Goal: Task Accomplishment & Management: Manage account settings

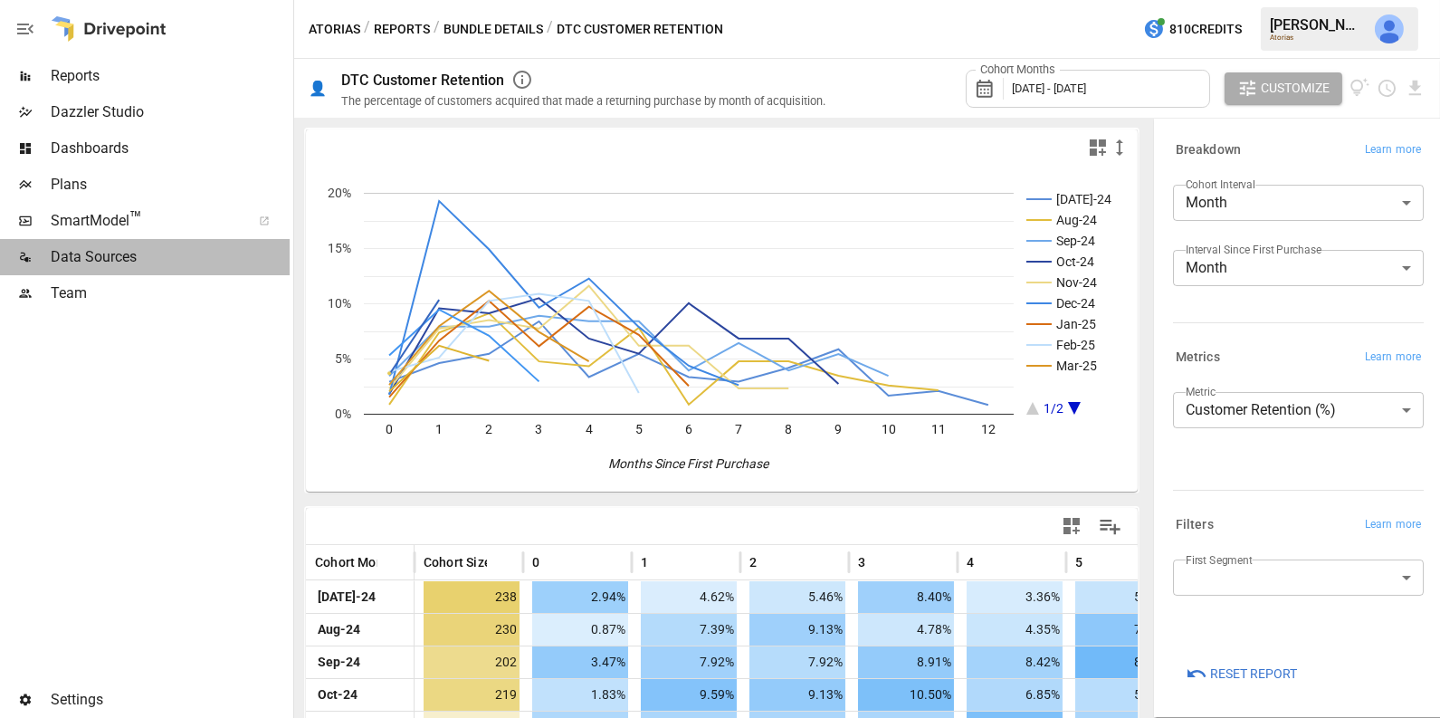
click at [105, 257] on span "Data Sources" at bounding box center [170, 257] width 239 height 22
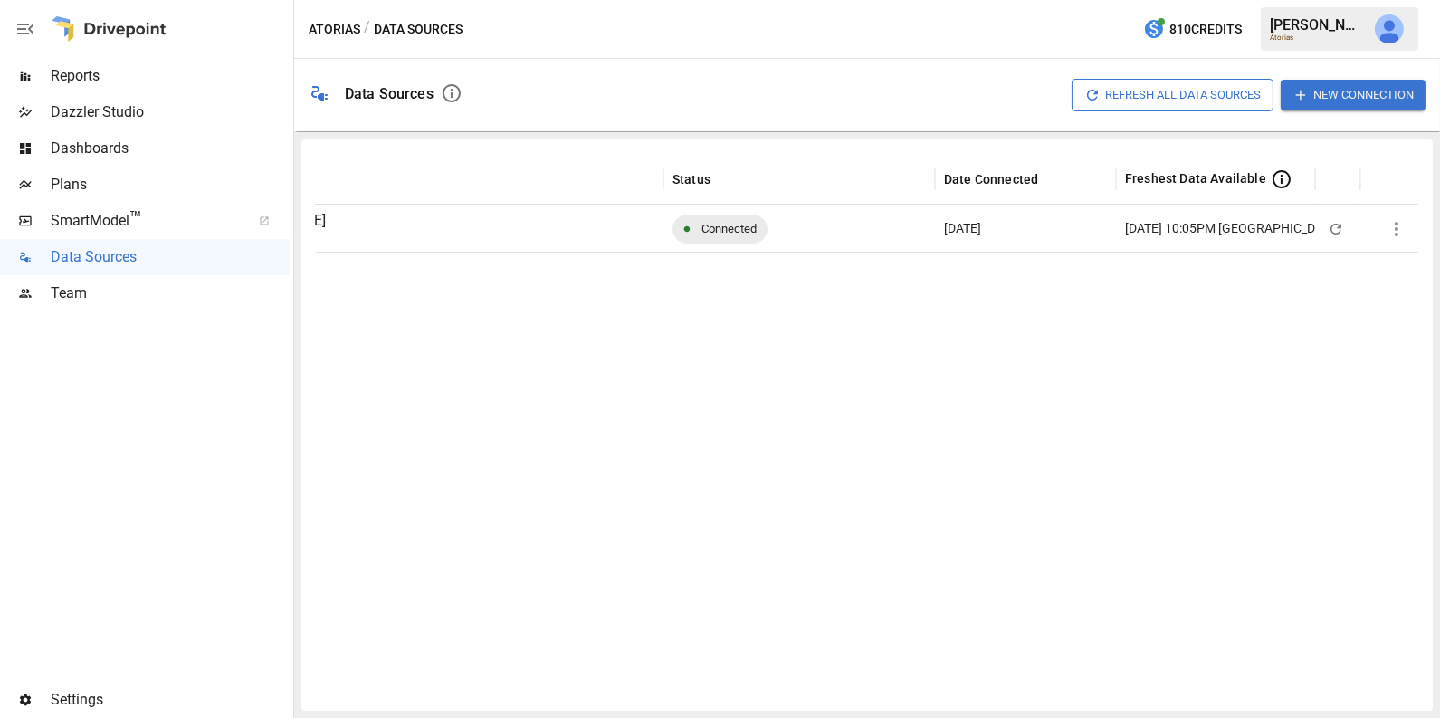
scroll to position [0, 209]
click at [128, 300] on span "Team" at bounding box center [170, 293] width 239 height 22
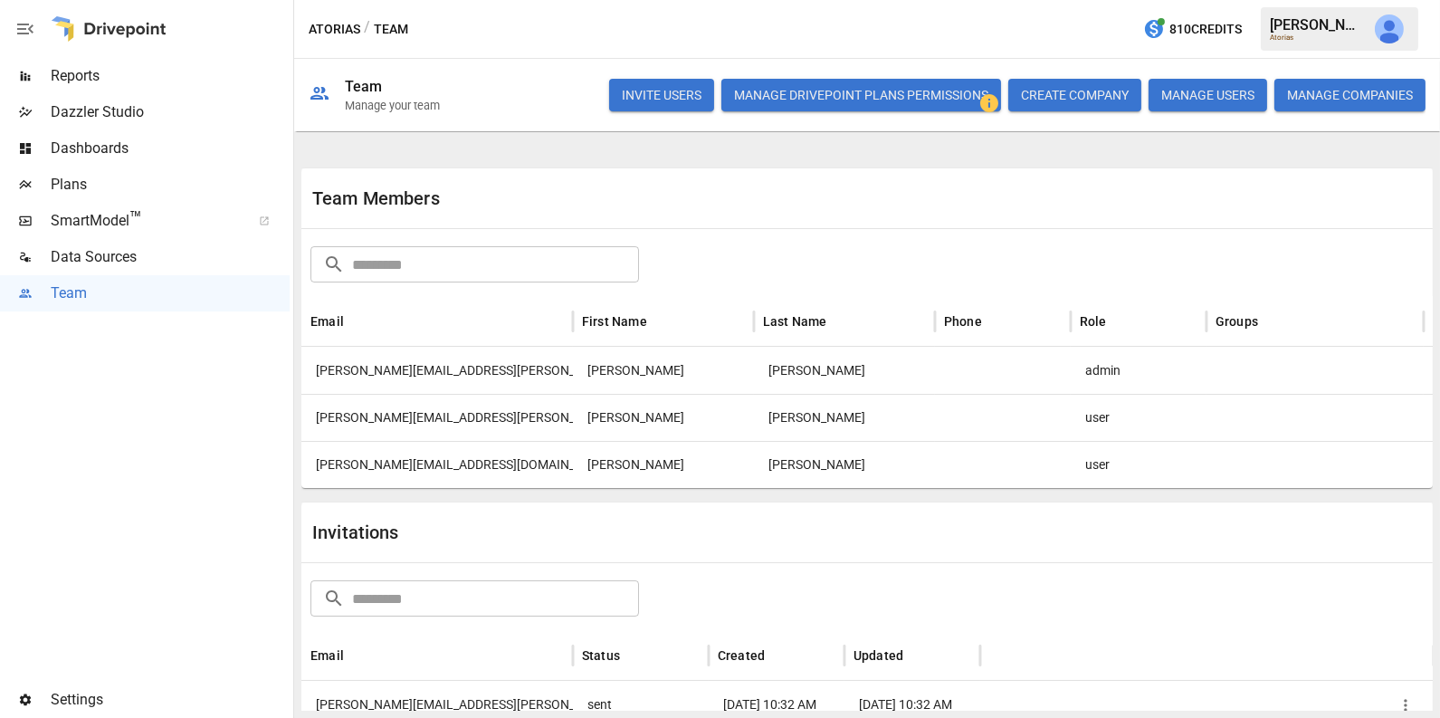
click at [858, 461] on div "[PERSON_NAME]" at bounding box center [844, 464] width 181 height 47
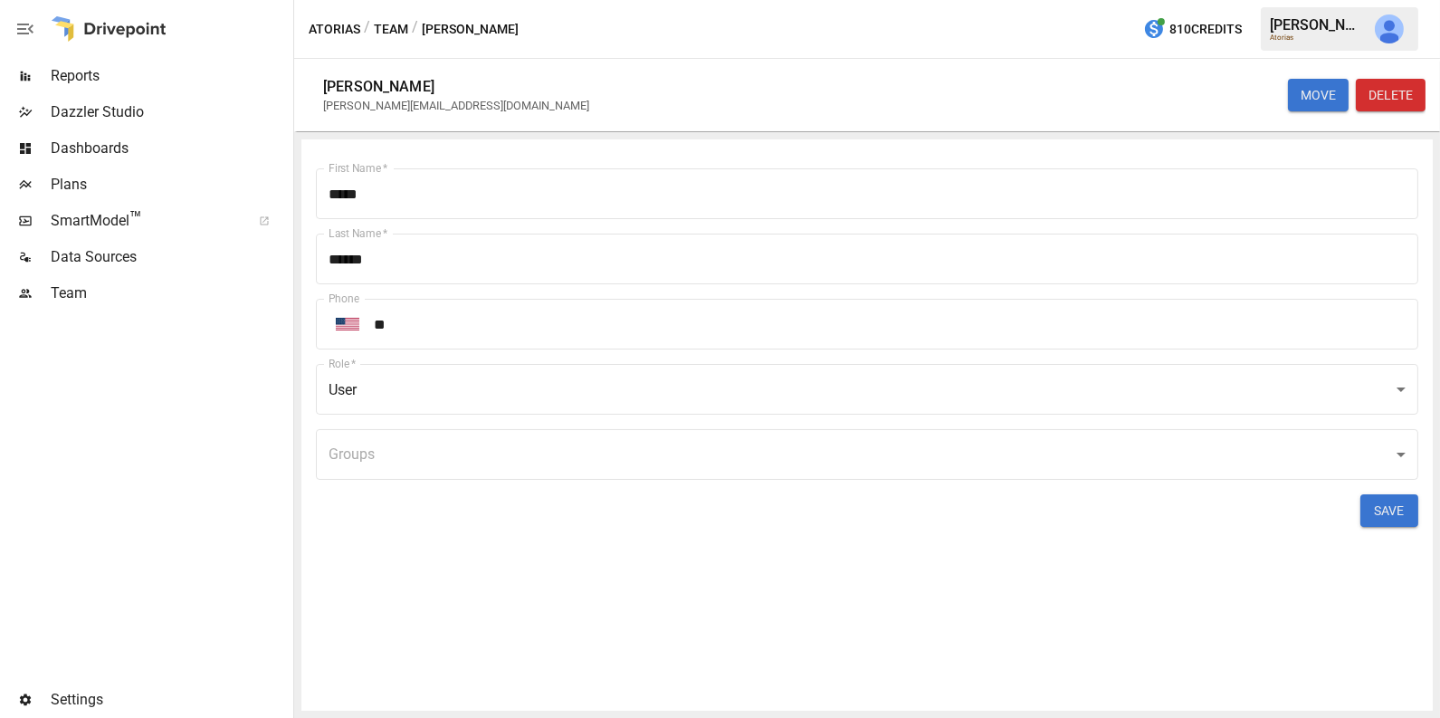
click at [743, 0] on body "Reports Dazzler Studio Dashboards Plans SmartModel ™ Data Sources Team Settings…" at bounding box center [720, 0] width 1440 height 0
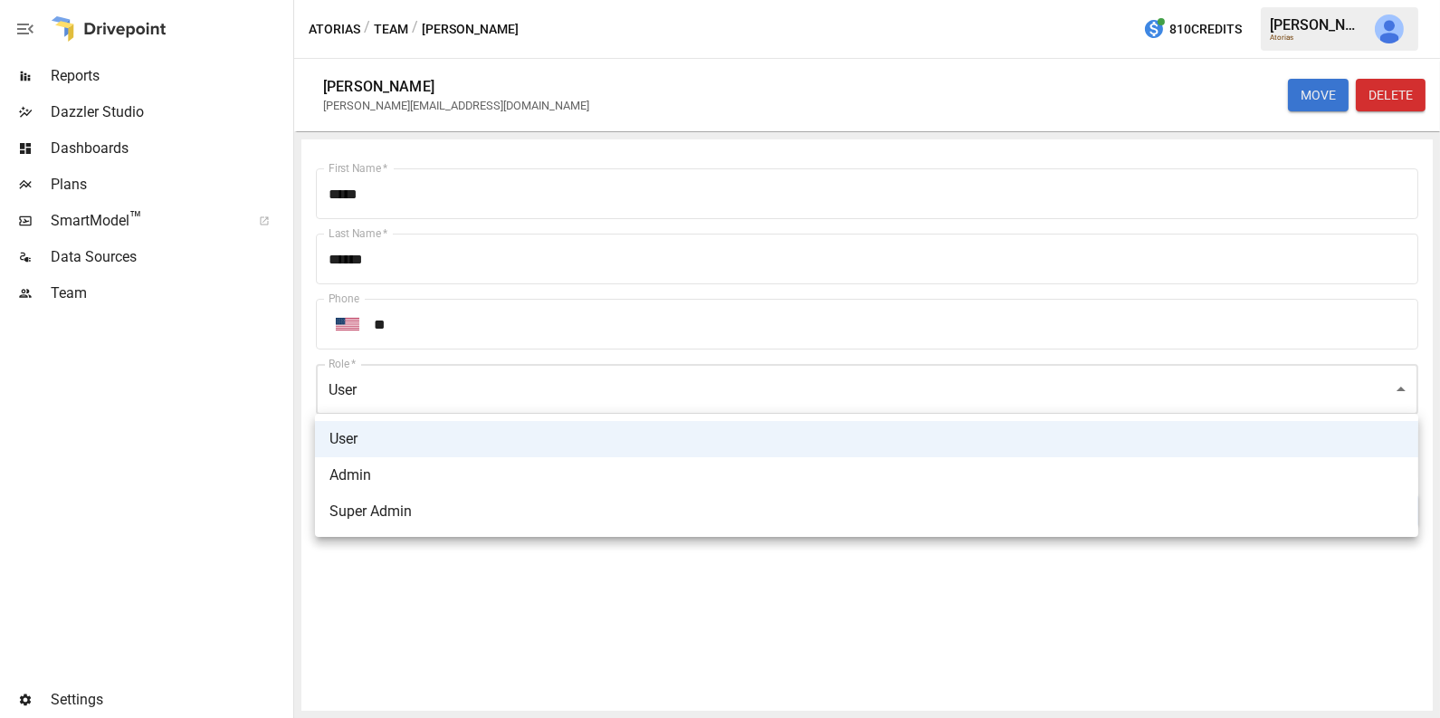
click at [550, 639] on div at bounding box center [720, 359] width 1440 height 718
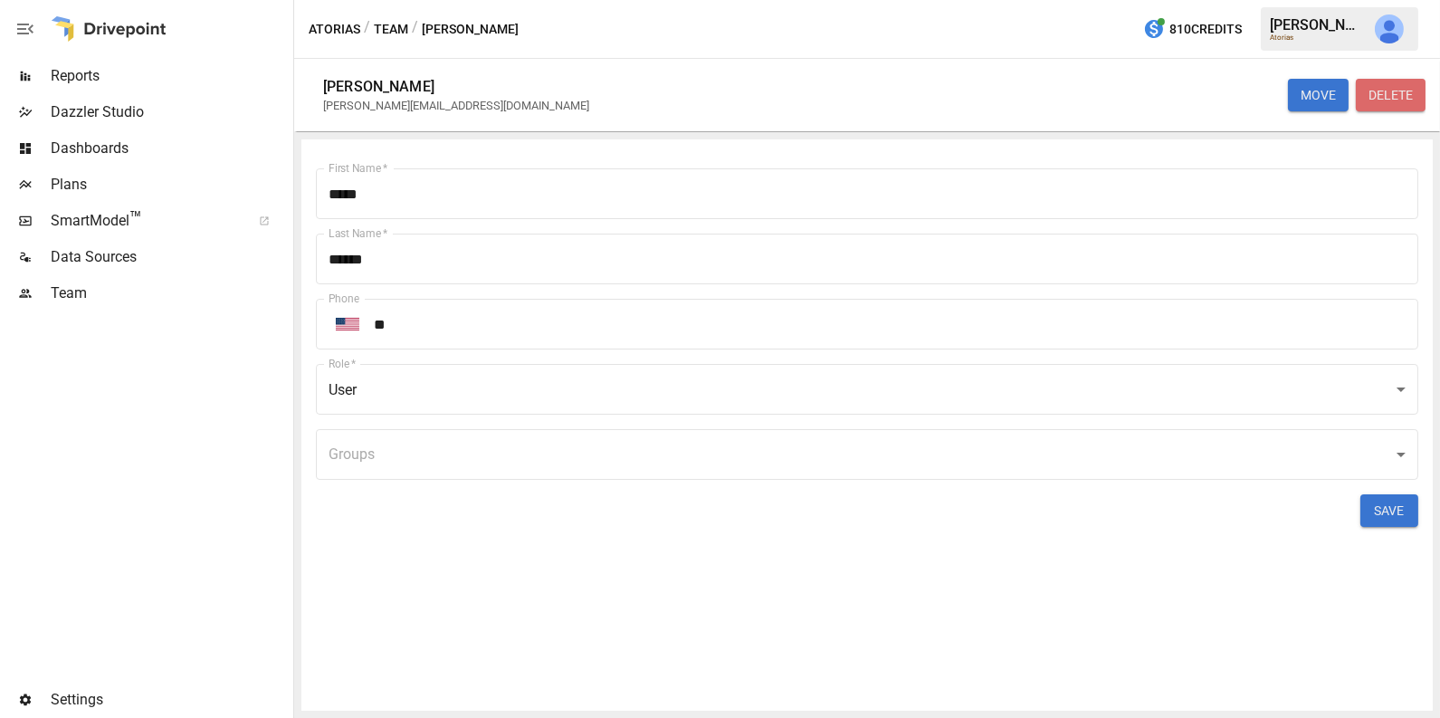
click at [1393, 92] on button "DELETE" at bounding box center [1391, 95] width 70 height 33
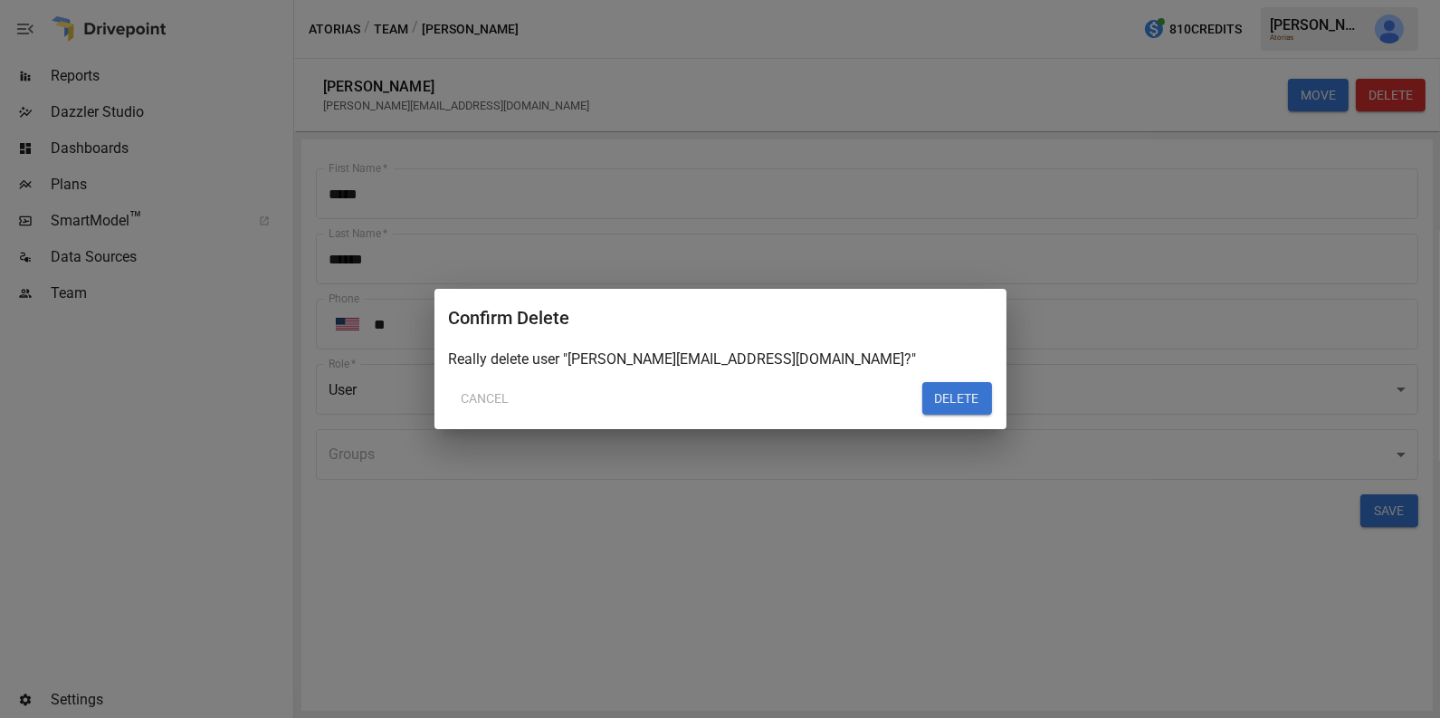
click at [949, 399] on button "DELETE" at bounding box center [957, 398] width 70 height 33
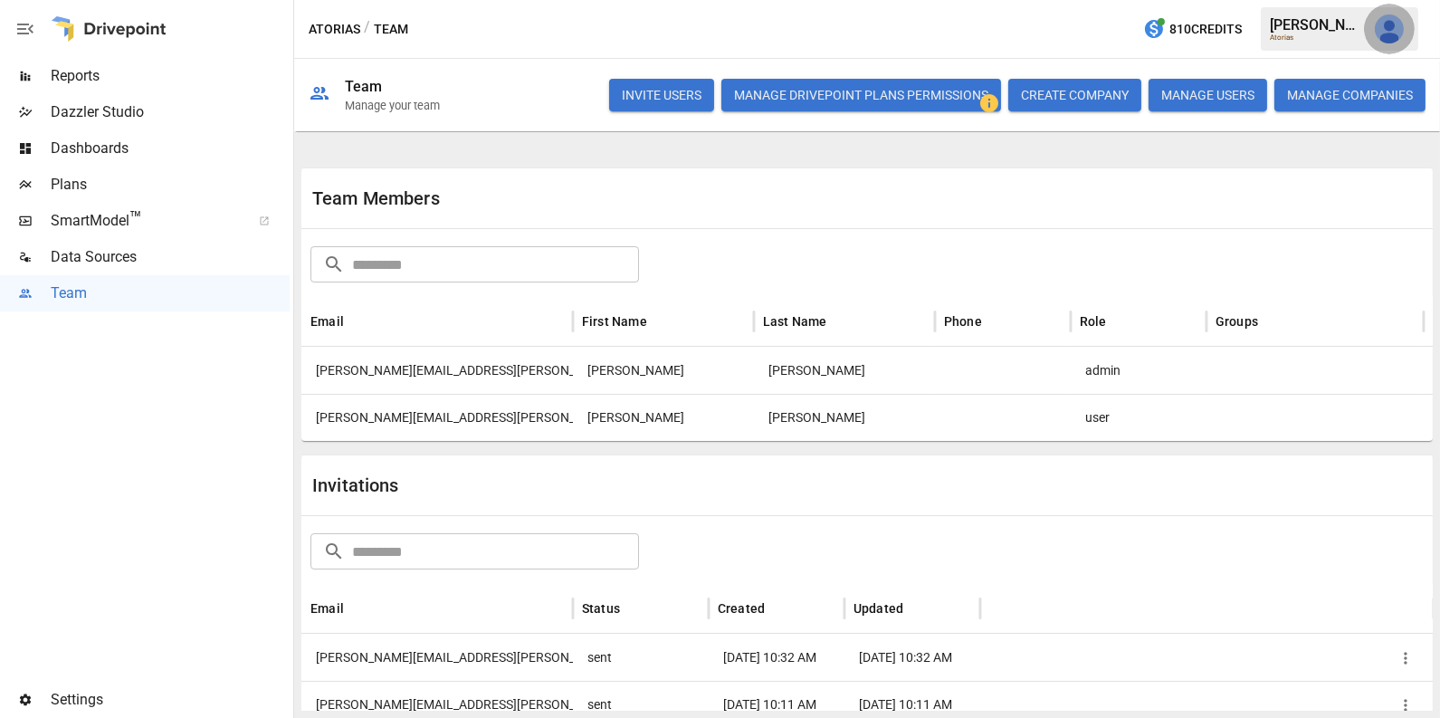
click at [1375, 32] on img "Julie Wilton" at bounding box center [1389, 28] width 29 height 29
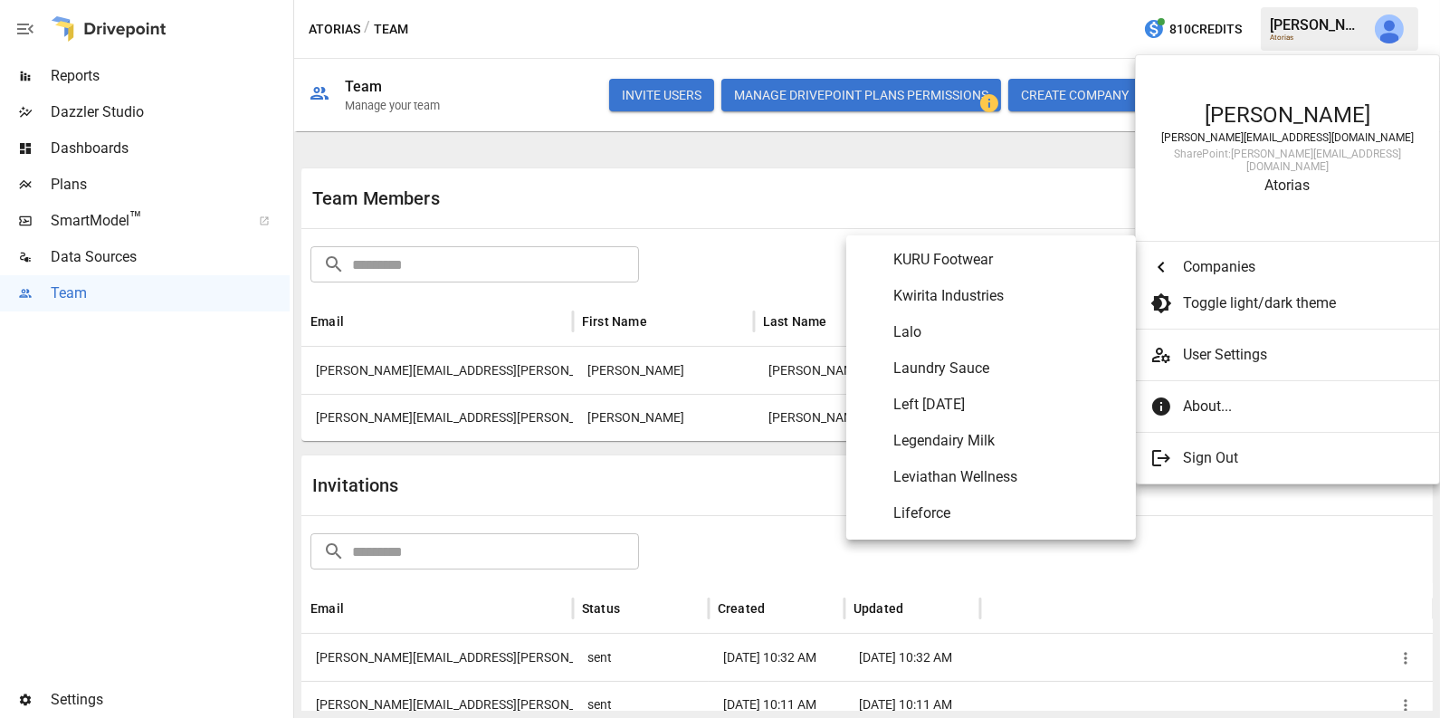
scroll to position [5646, 0]
click at [989, 371] on span "Laundry Sauce" at bounding box center [1007, 371] width 228 height 22
